Goal: Task Accomplishment & Management: Use online tool/utility

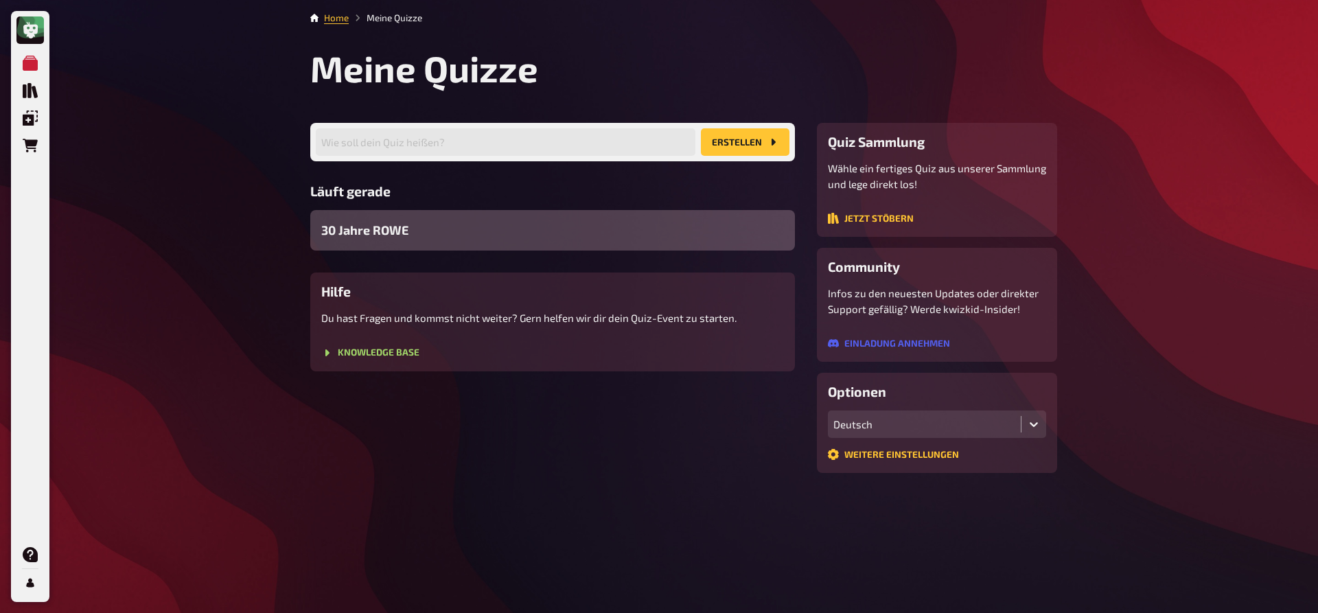
click at [411, 233] on div "30 Jahre ROWE" at bounding box center [552, 230] width 485 height 41
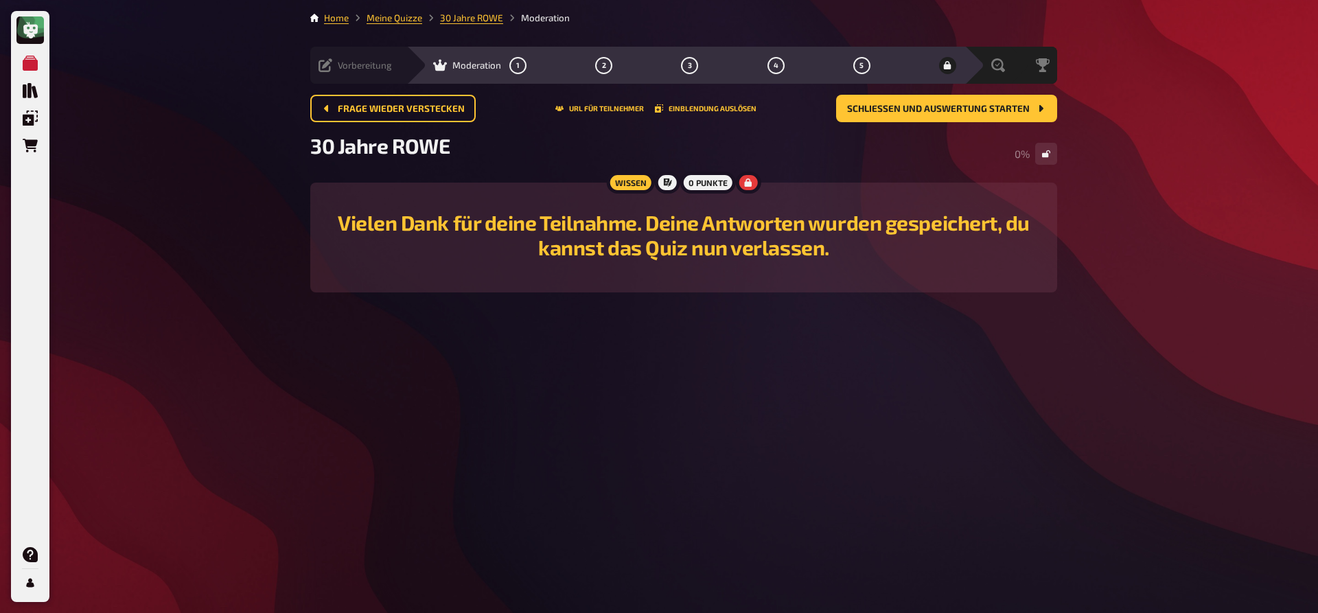
click at [329, 69] on icon at bounding box center [326, 65] width 14 height 14
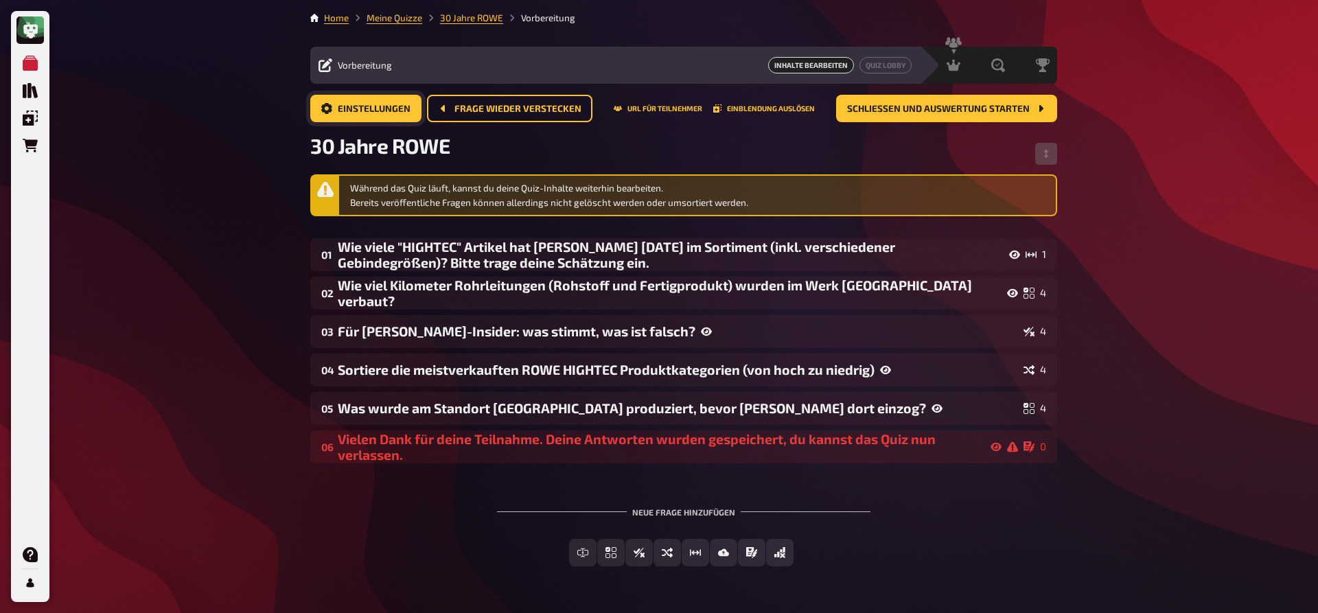
click at [394, 102] on button "Einstellungen" at bounding box center [365, 108] width 111 height 27
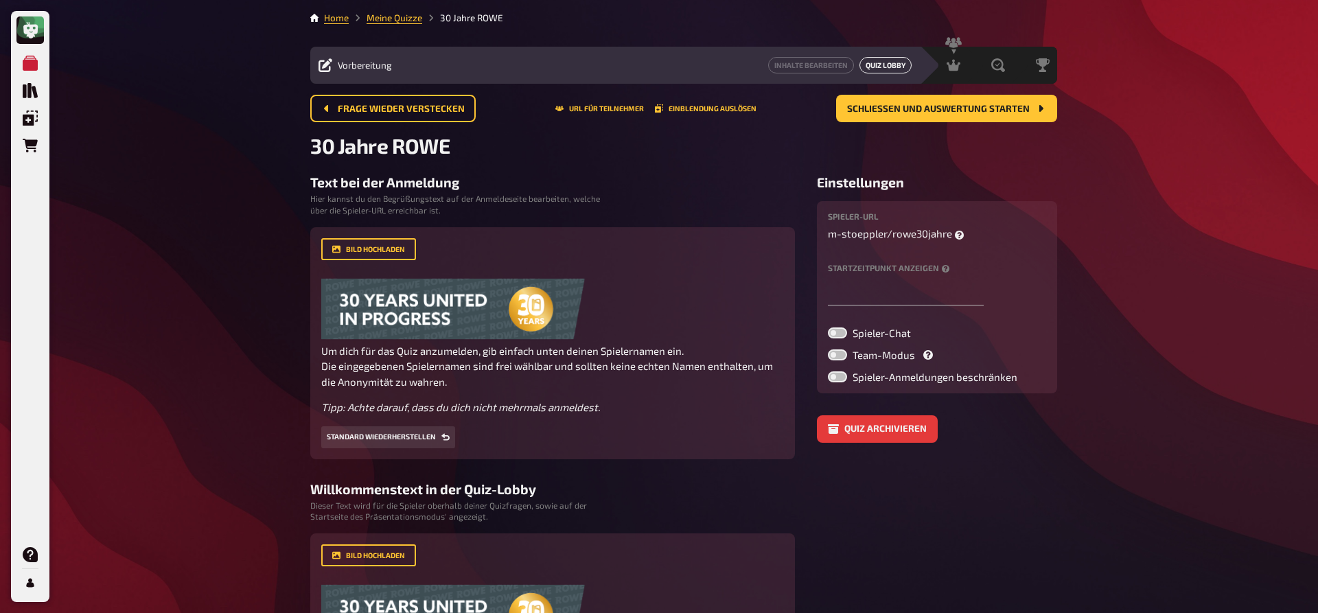
click at [879, 65] on button "Quiz Lobby" at bounding box center [886, 65] width 52 height 16
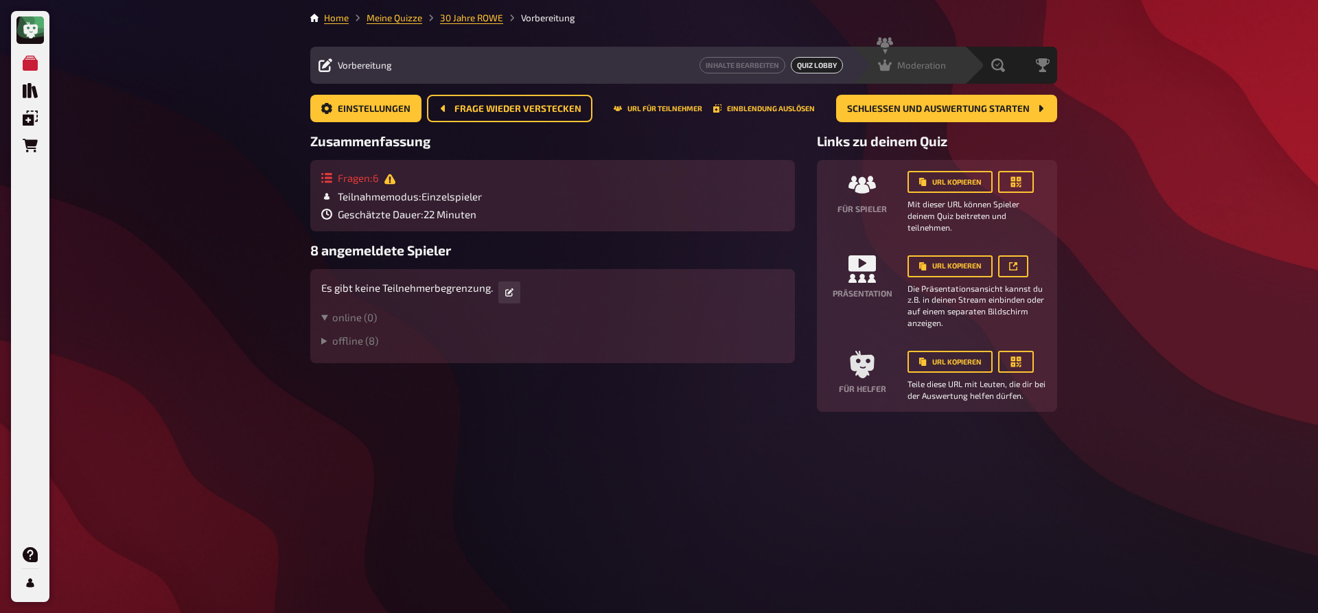
click at [945, 62] on span "Moderation" at bounding box center [921, 65] width 49 height 11
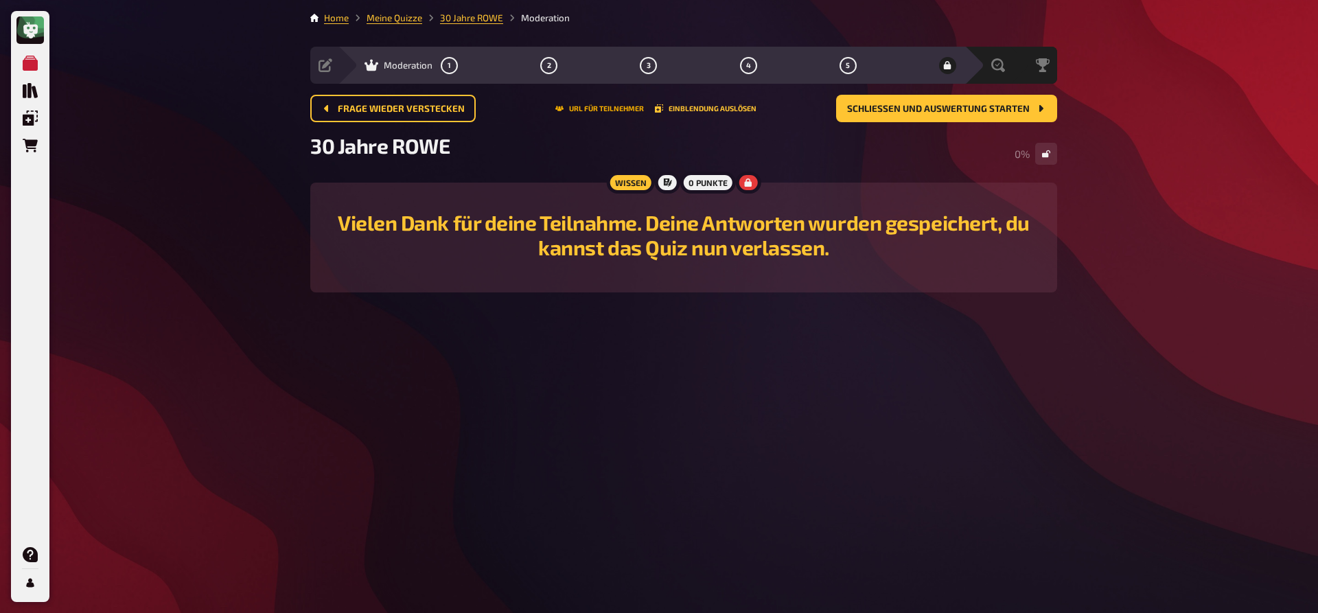
click at [603, 105] on button "URL für Teilnehmer" at bounding box center [599, 108] width 89 height 8
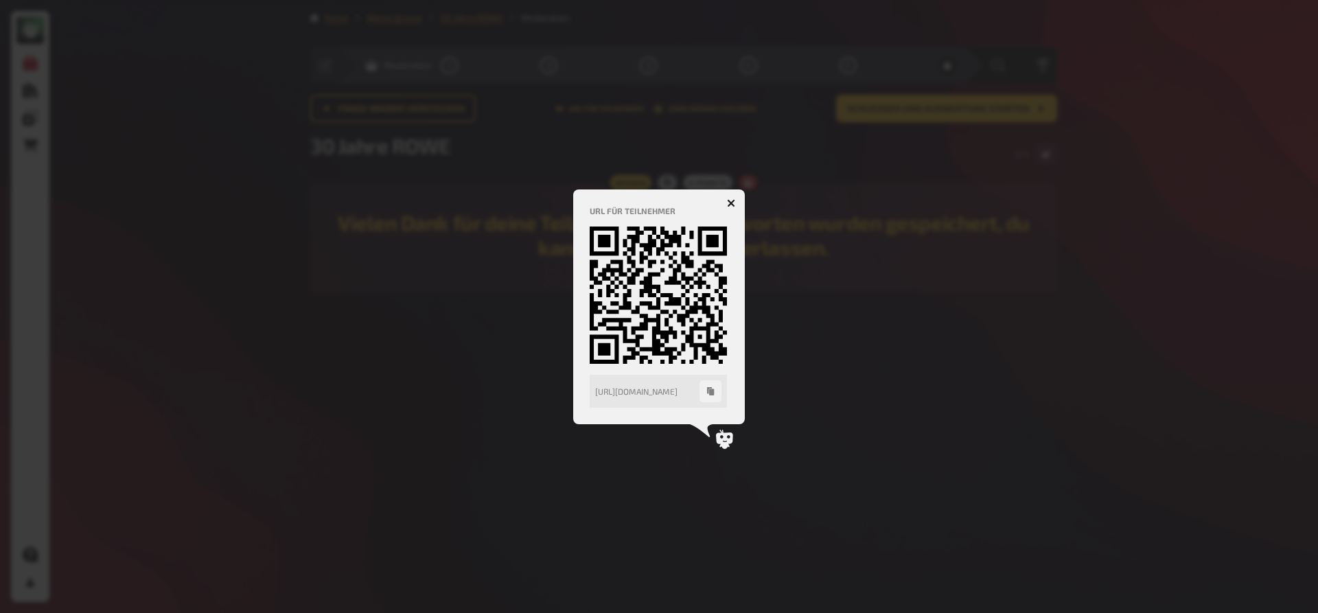
click at [728, 209] on button "button" at bounding box center [731, 203] width 22 height 22
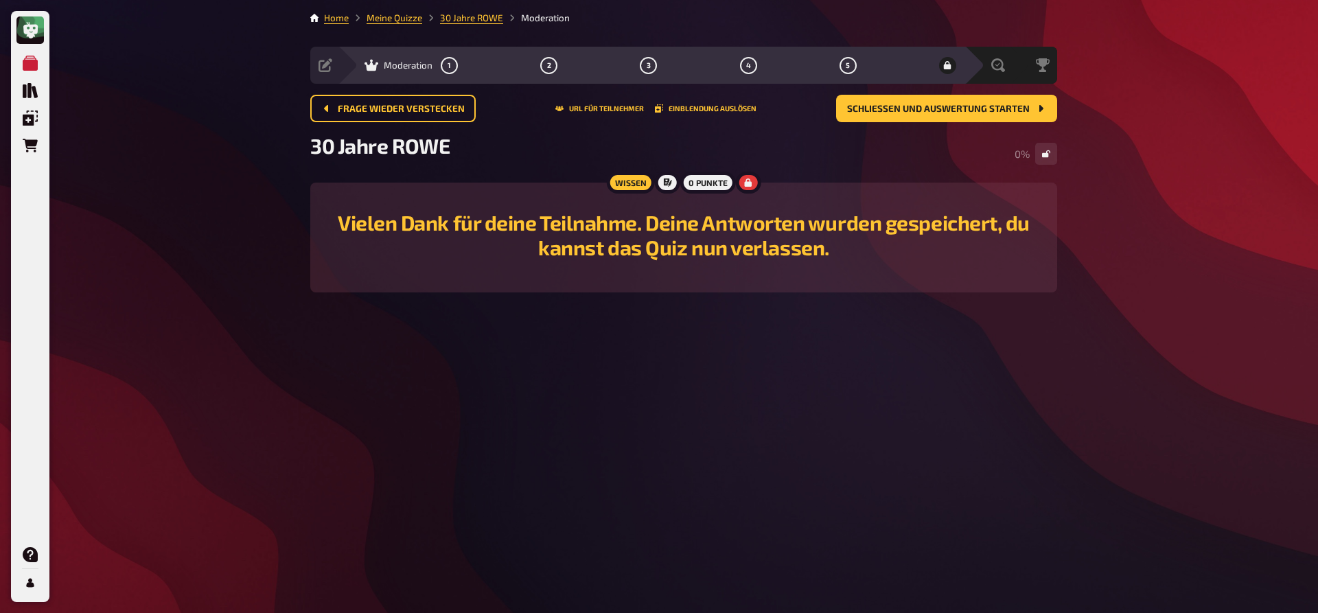
click at [757, 257] on h2 "Vielen Dank für deine Teilnahme. Deine Antworten wurden gespeichert, du kannst …" at bounding box center [684, 234] width 714 height 49
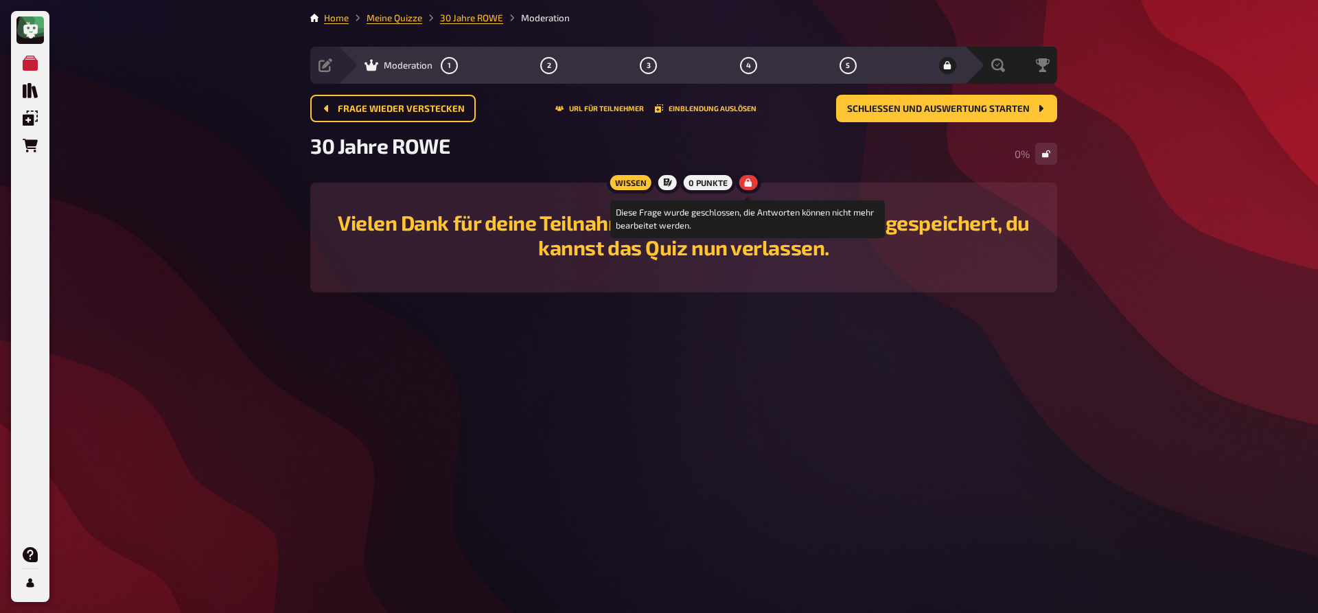
click at [748, 184] on icon at bounding box center [749, 182] width 8 height 8
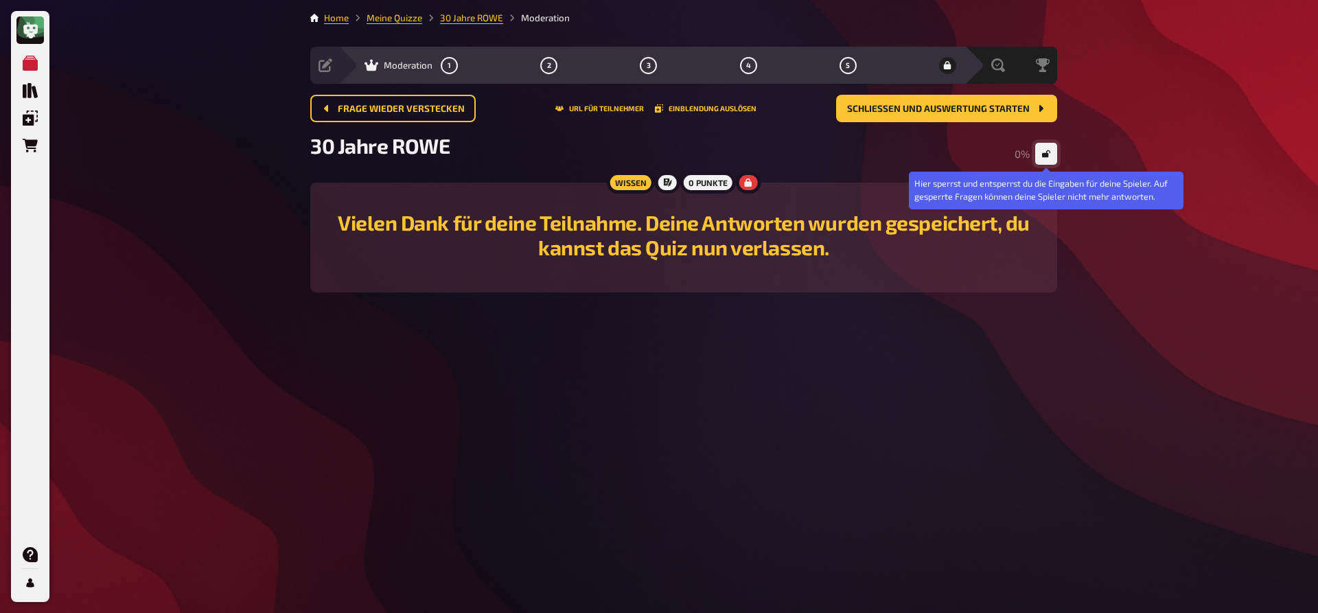
click at [1043, 153] on icon "button" at bounding box center [1046, 154] width 8 height 8
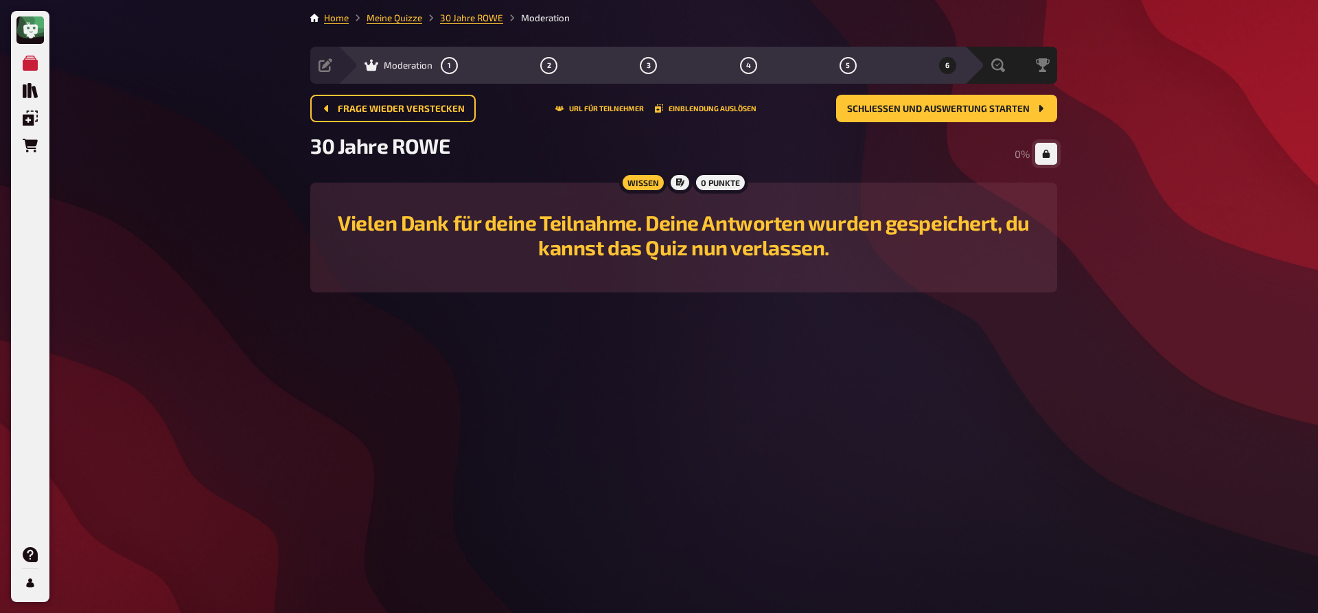
click at [771, 248] on h2 "Vielen Dank für deine Teilnahme. Deine Antworten wurden gespeichert, du kannst …" at bounding box center [684, 234] width 714 height 49
click at [949, 65] on span "6" at bounding box center [947, 66] width 4 height 8
click at [410, 71] on div "Moderation" at bounding box center [399, 65] width 68 height 14
click at [326, 59] on icon at bounding box center [326, 65] width 14 height 14
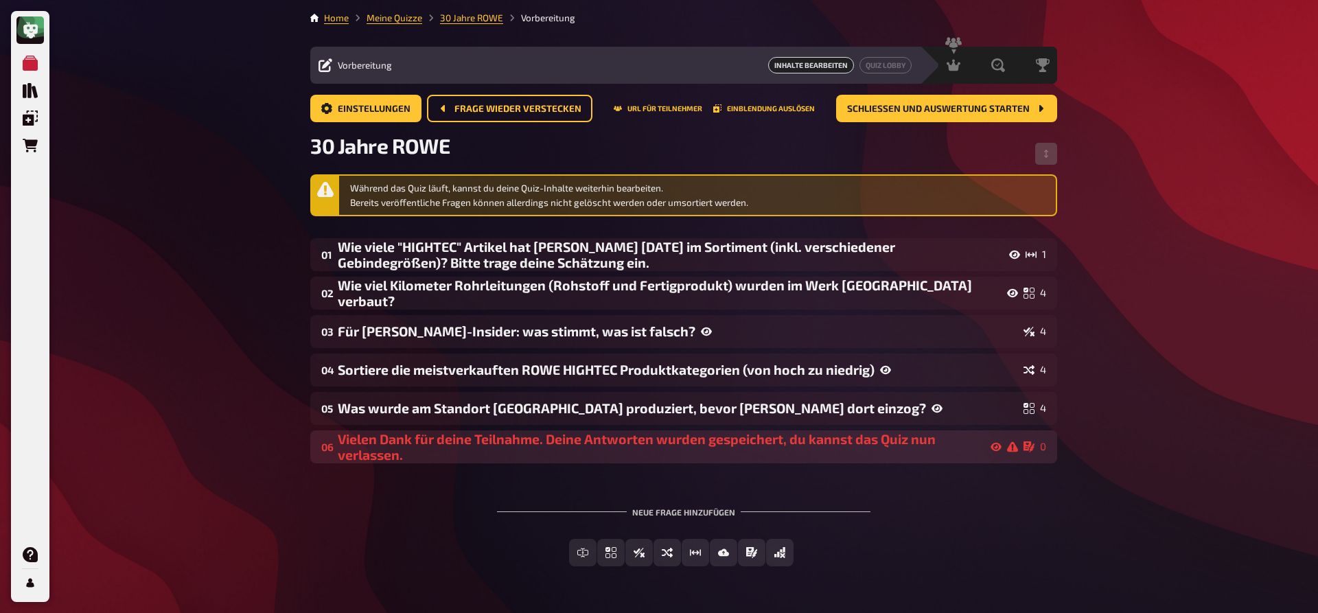
click at [619, 434] on div "Vielen Dank für deine Teilnahme. Deine Antworten wurden gespeichert, du kannst …" at bounding box center [678, 447] width 680 height 32
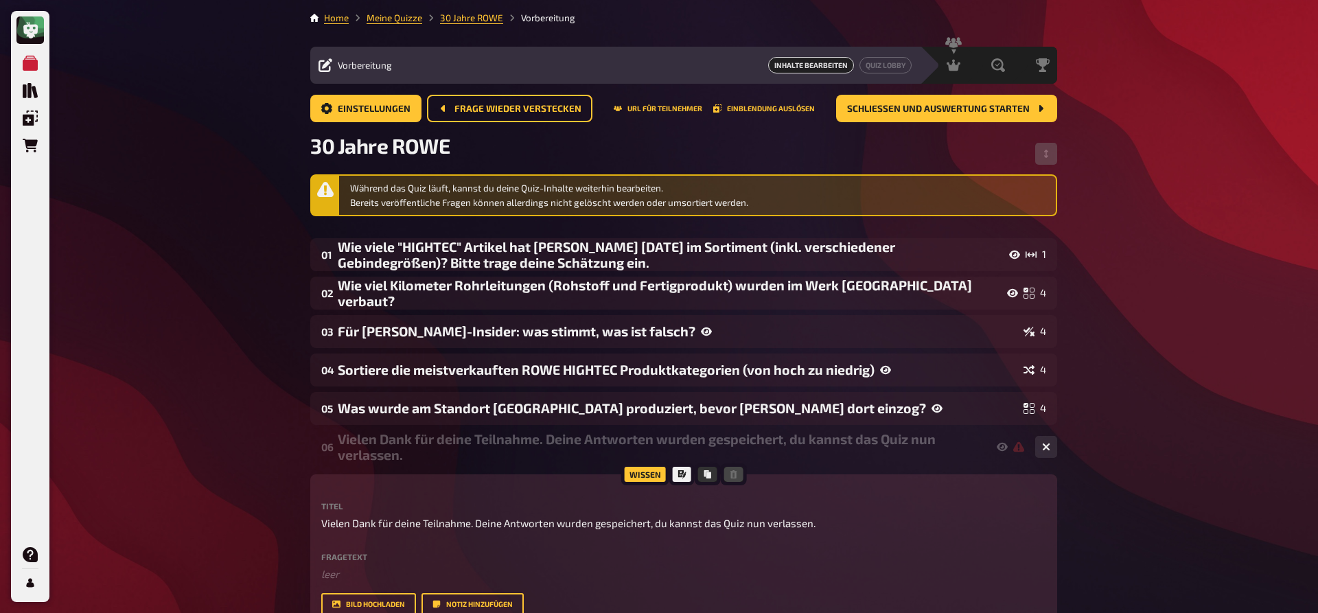
scroll to position [70, 0]
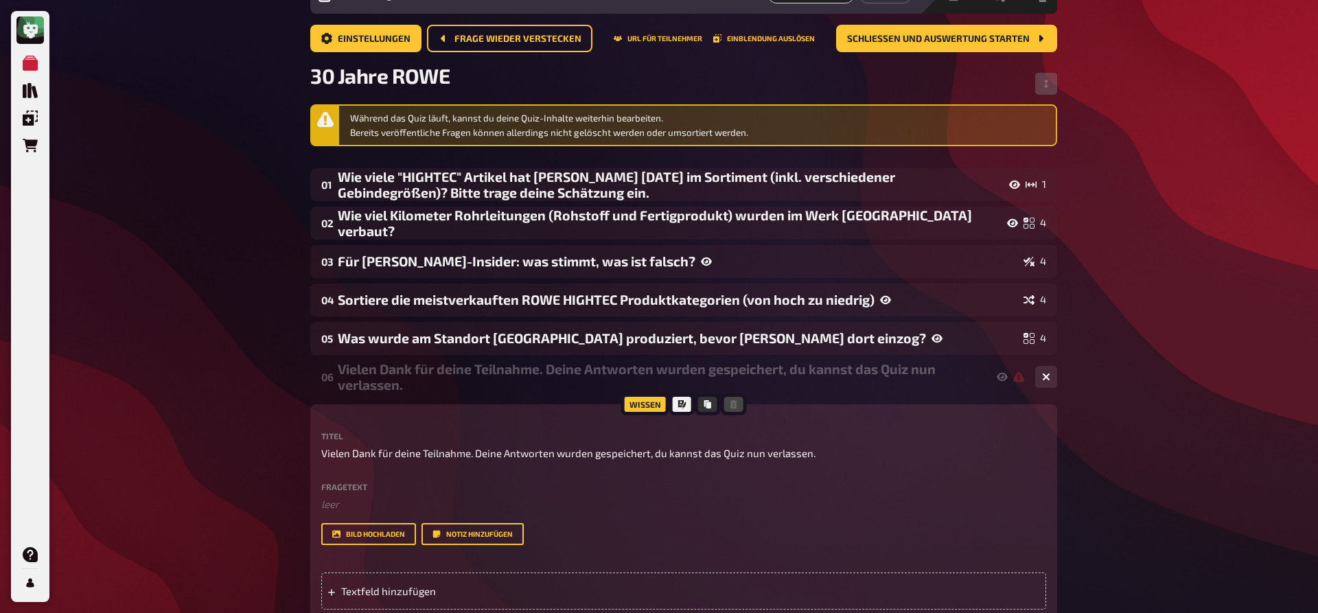
click at [822, 454] on p "Vielen Dank für deine Teilnahme. Deine Antworten wurden gespeichert, du kannst …" at bounding box center [683, 454] width 725 height 16
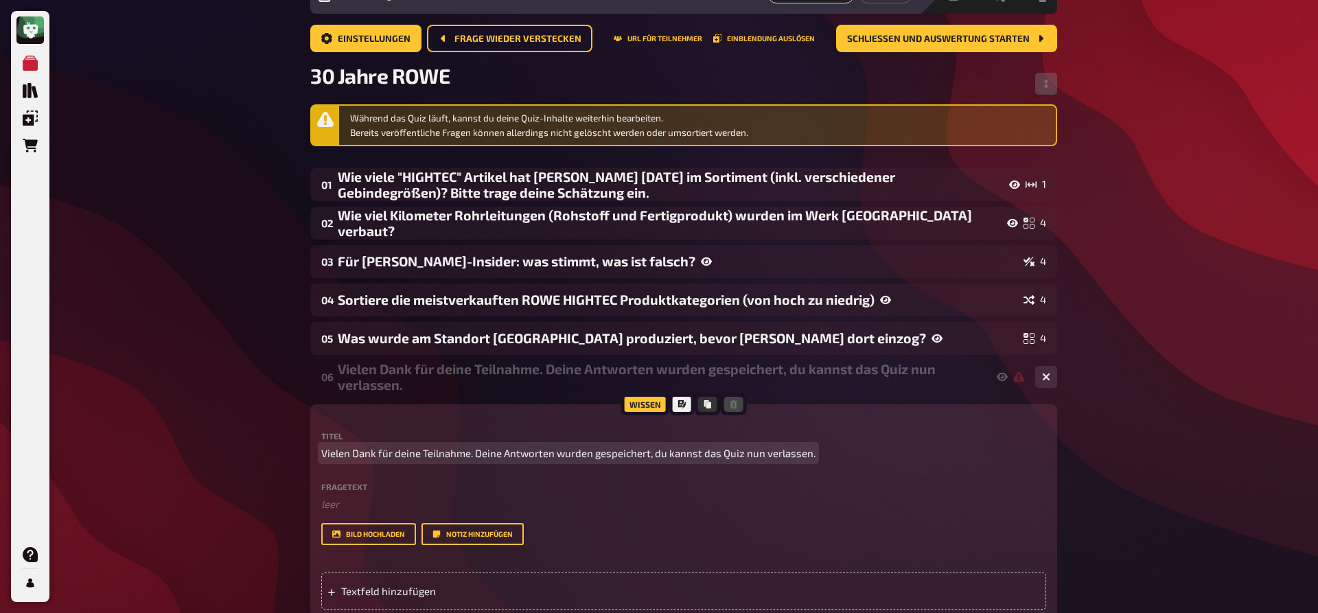
click at [774, 452] on span "Vielen Dank für deine Teilnahme. Deine Antworten wurden gespeichert, du kannst …" at bounding box center [568, 454] width 494 height 16
drag, startPoint x: 656, startPoint y: 454, endPoint x: 811, endPoint y: 452, distance: 155.2
click at [811, 452] on span "Vielen Dank für deine Teilnahme. Deine Antworten wurden gespeichert, du kannst …" at bounding box center [568, 454] width 494 height 16
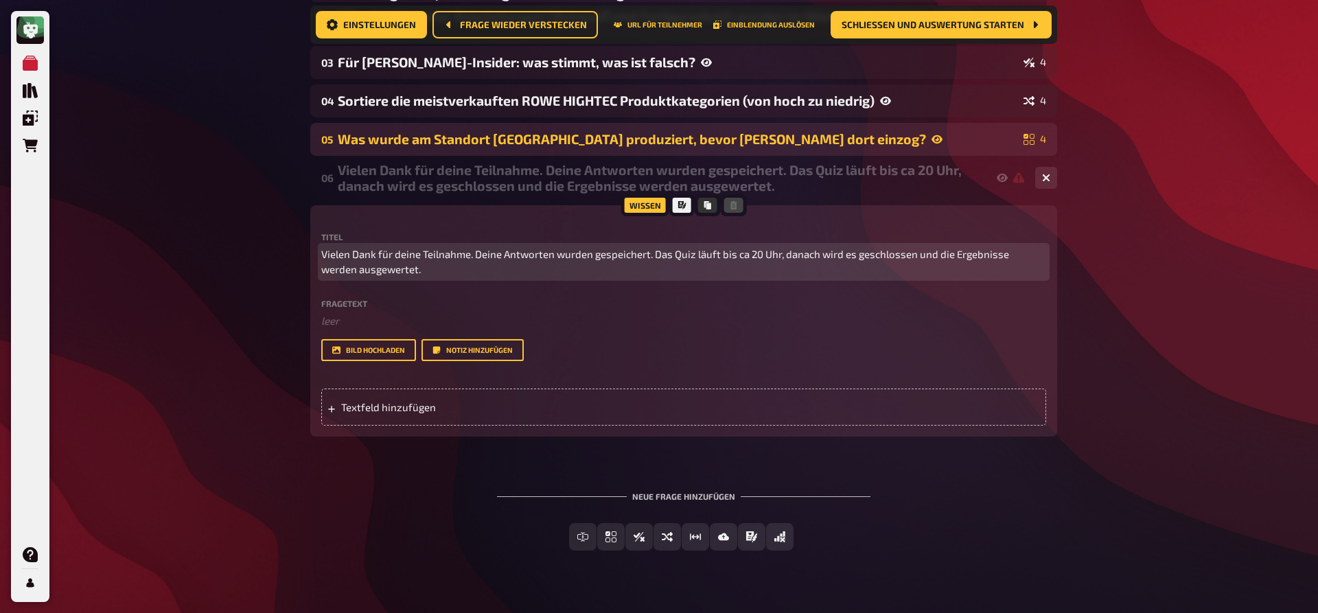
scroll to position [0, 0]
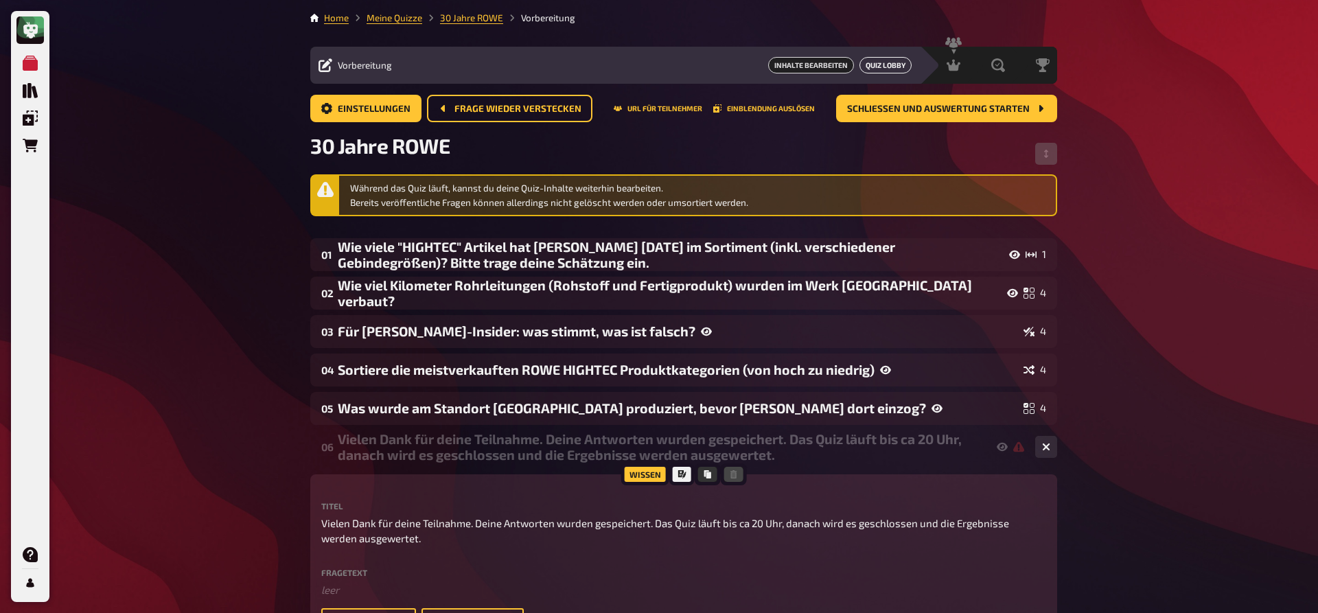
click at [879, 66] on button "Quiz Lobby" at bounding box center [886, 65] width 52 height 16
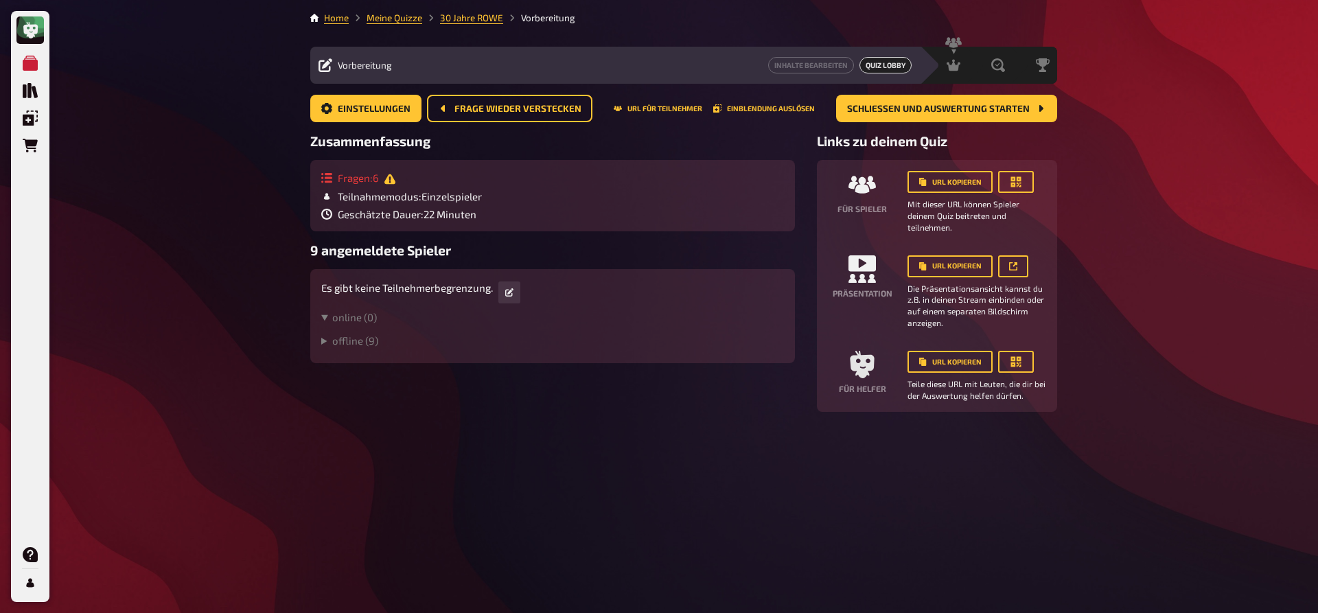
click at [660, 115] on div "Einstellungen Frage wieder verstecken URL für Teilnehmer Einblendung auslösen S…" at bounding box center [683, 108] width 747 height 27
click at [661, 108] on button "URL für Teilnehmer" at bounding box center [658, 108] width 89 height 8
